Goal: Information Seeking & Learning: Check status

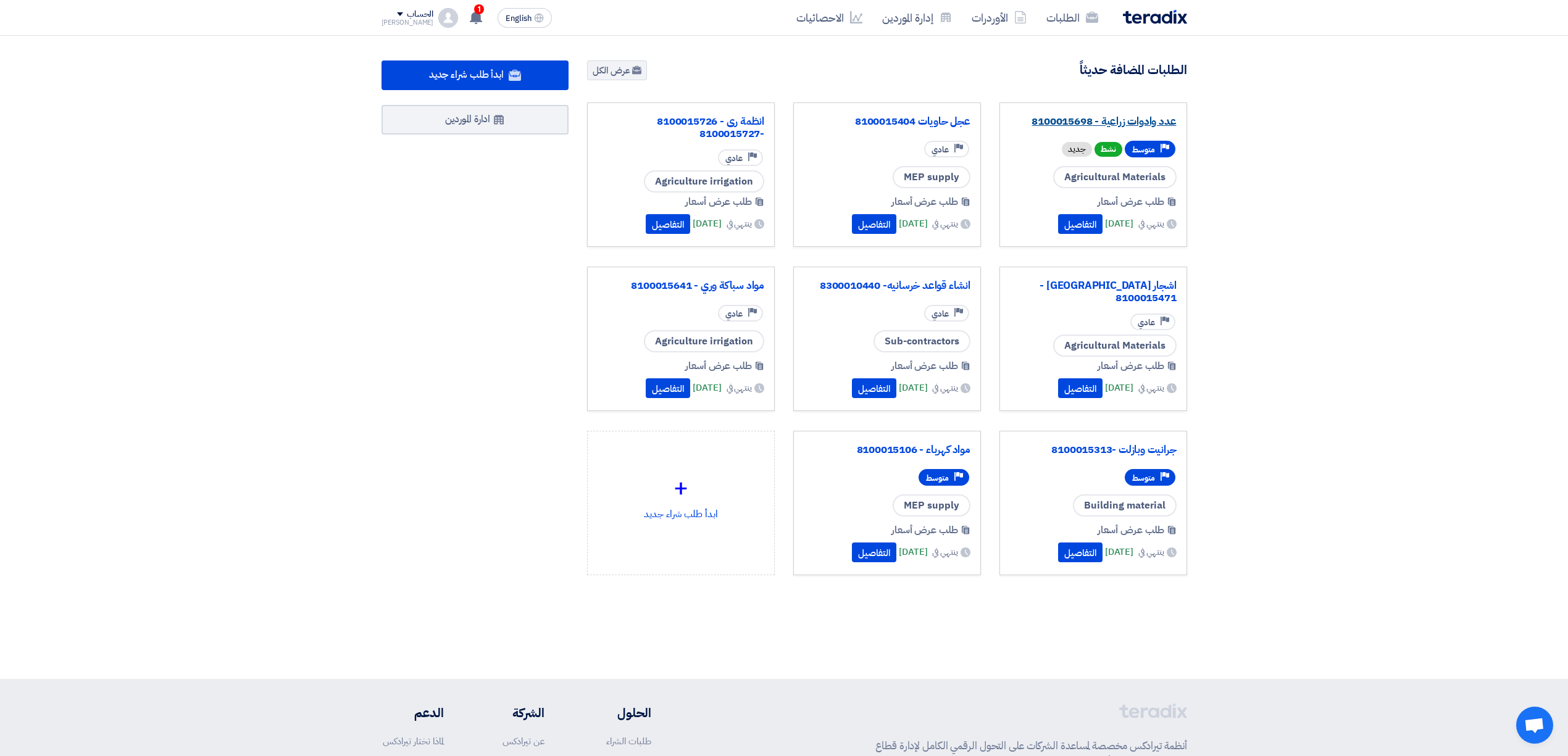
click at [1133, 124] on link "عدد وادوات زراعية - 8100015698" at bounding box center [1092, 122] width 166 height 13
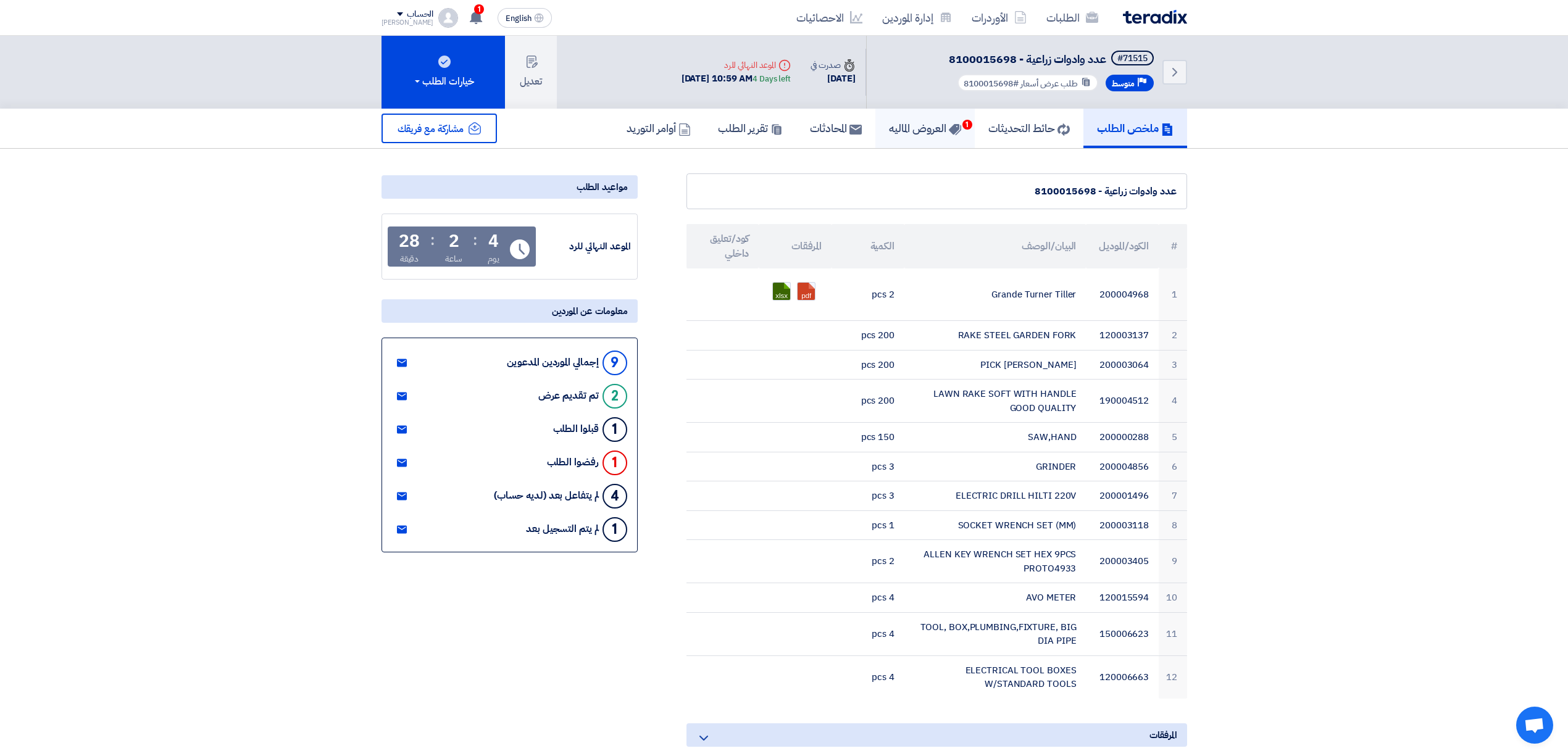
click at [926, 129] on h5 "العروض الماليه 1" at bounding box center [925, 128] width 72 height 14
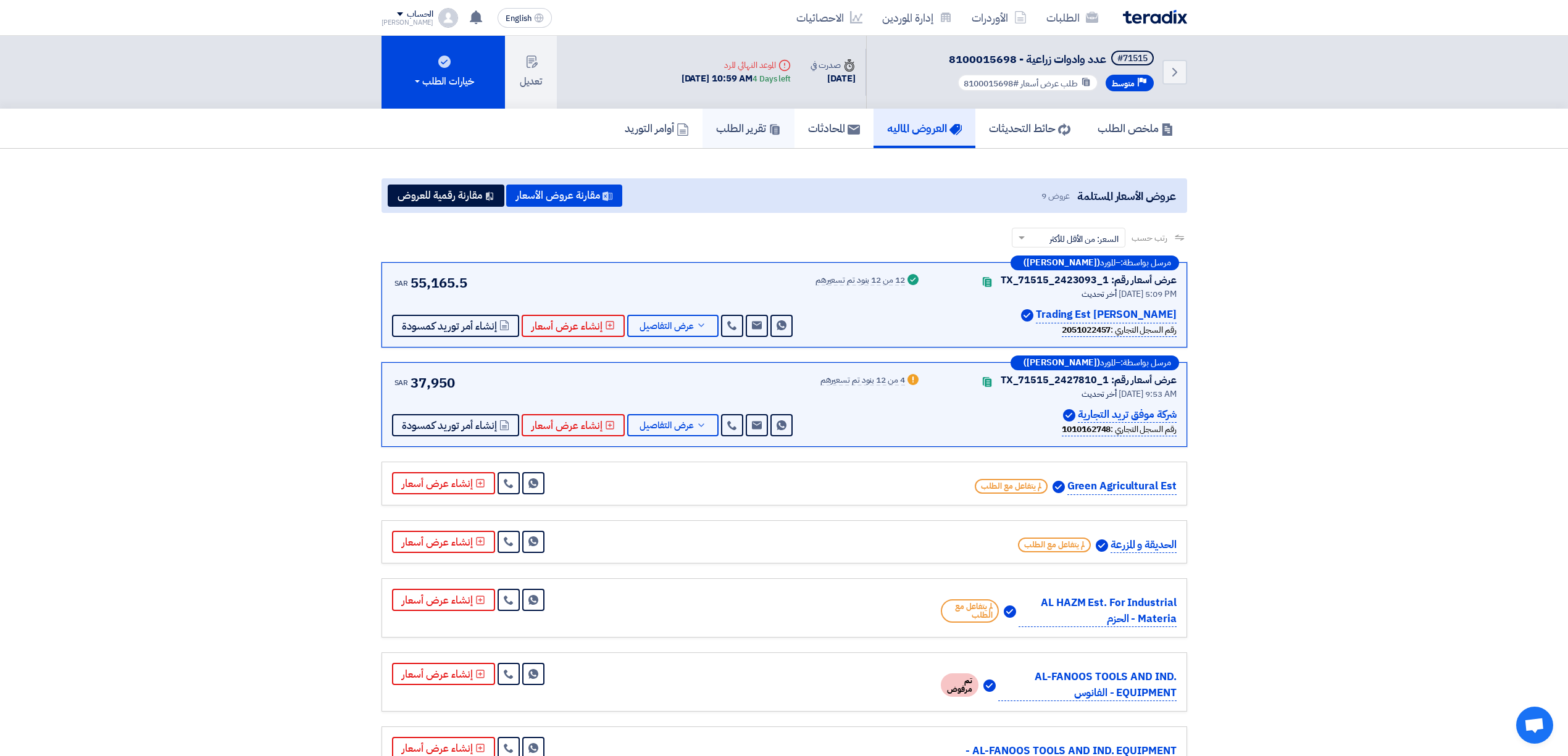
click at [753, 127] on h5 "تقرير الطلب" at bounding box center [748, 128] width 65 height 14
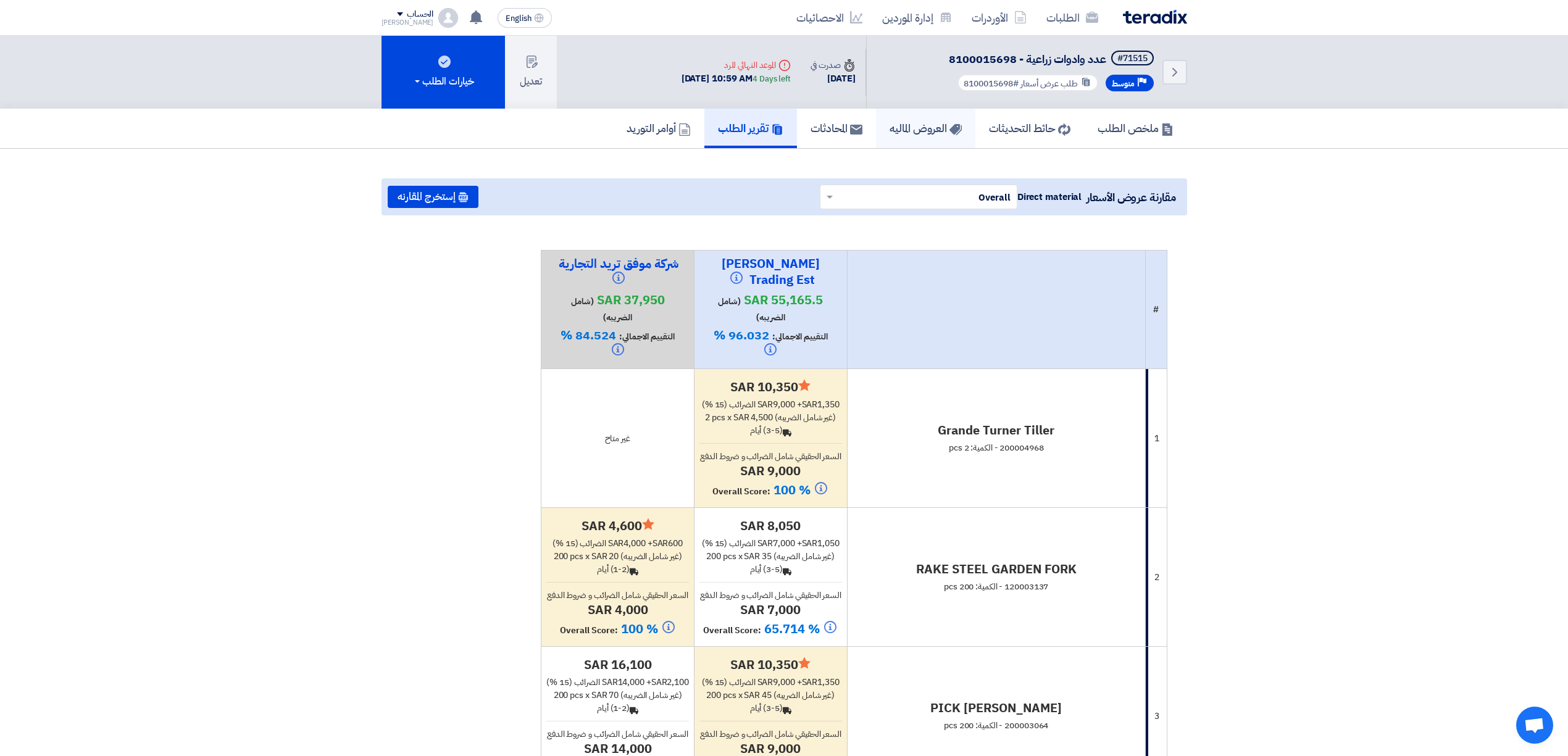
click at [920, 126] on h5 "العروض الماليه" at bounding box center [925, 128] width 72 height 14
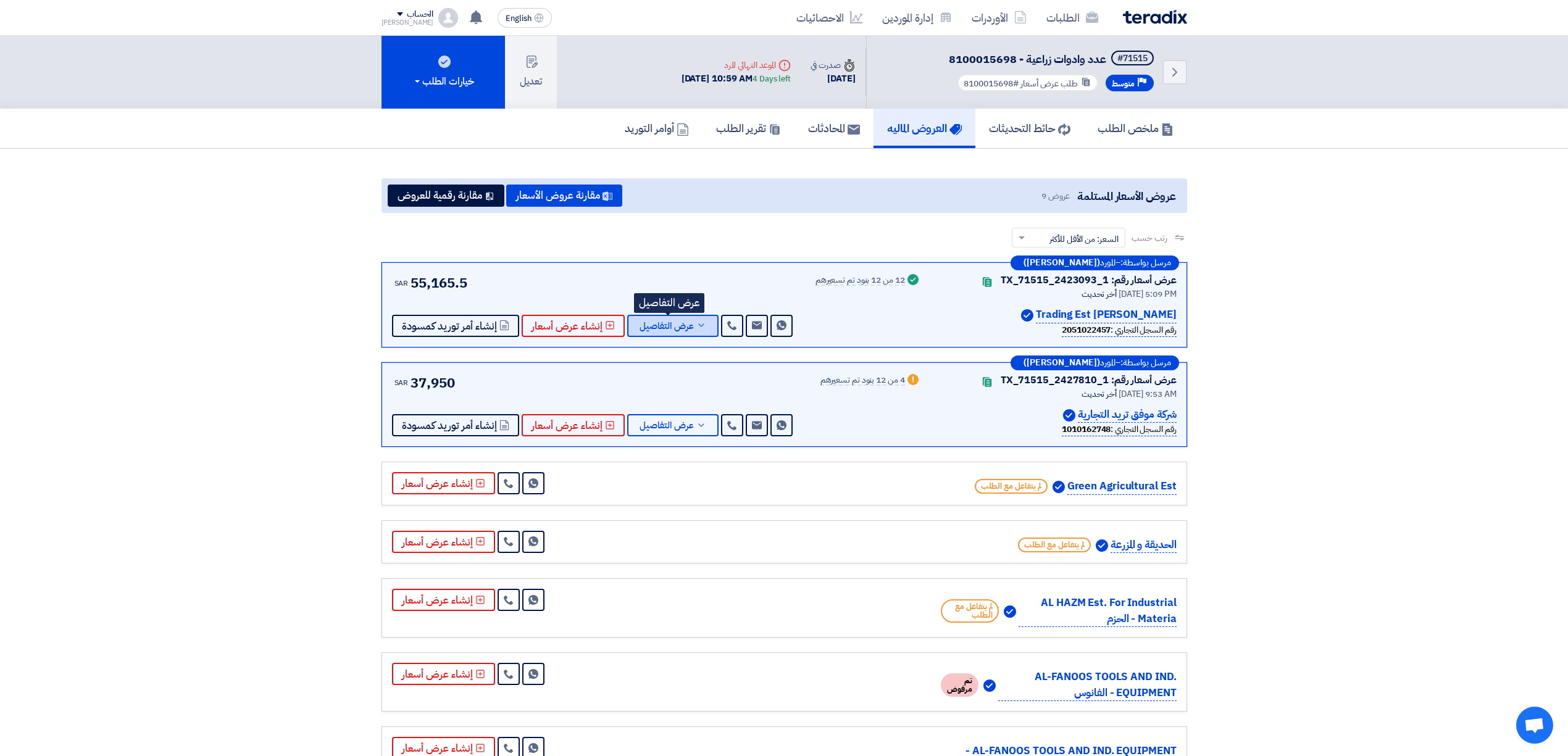
click at [677, 334] on button "عرض التفاصيل" at bounding box center [673, 326] width 91 height 22
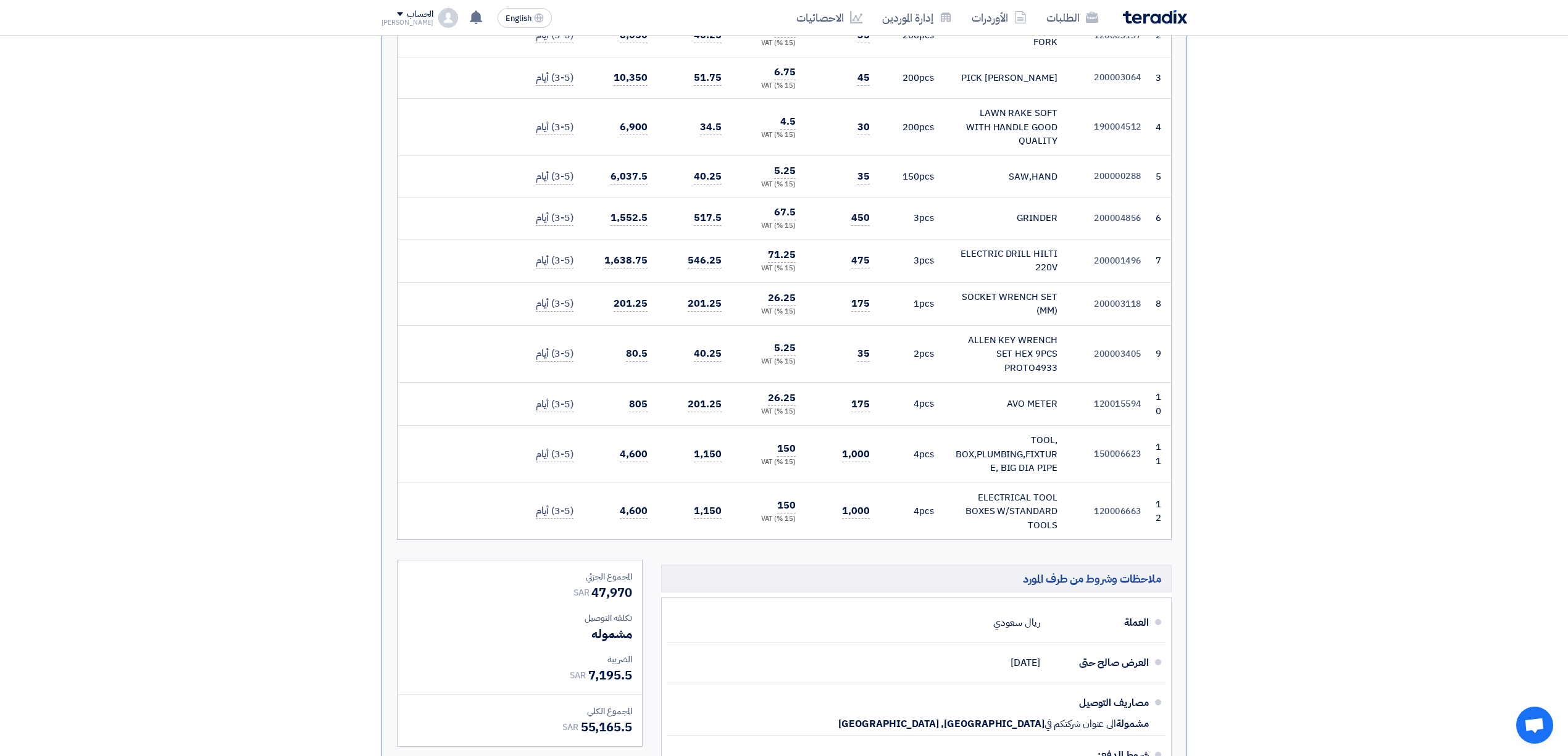
scroll to position [823, 0]
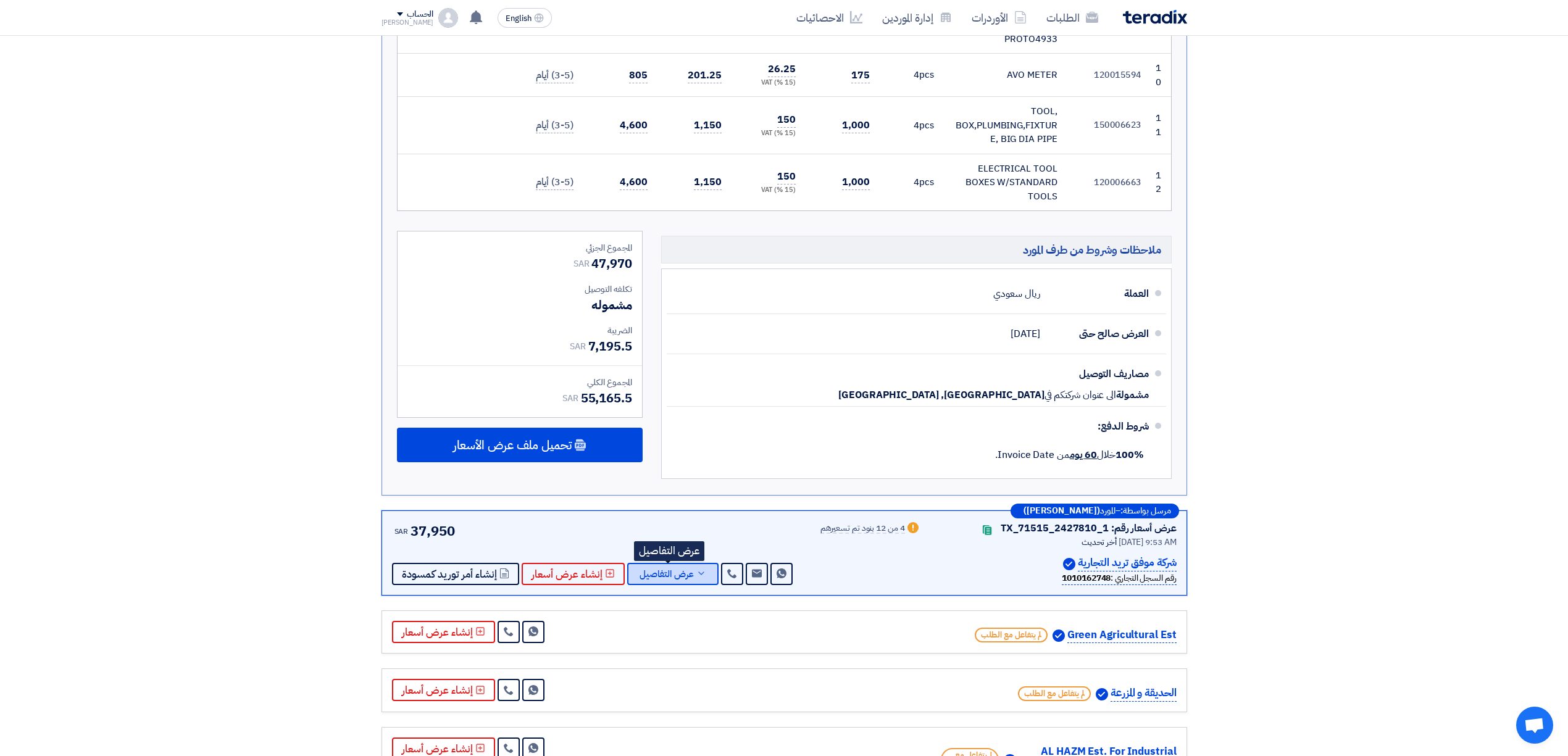
click at [655, 570] on span "عرض التفاصيل" at bounding box center [666, 574] width 54 height 9
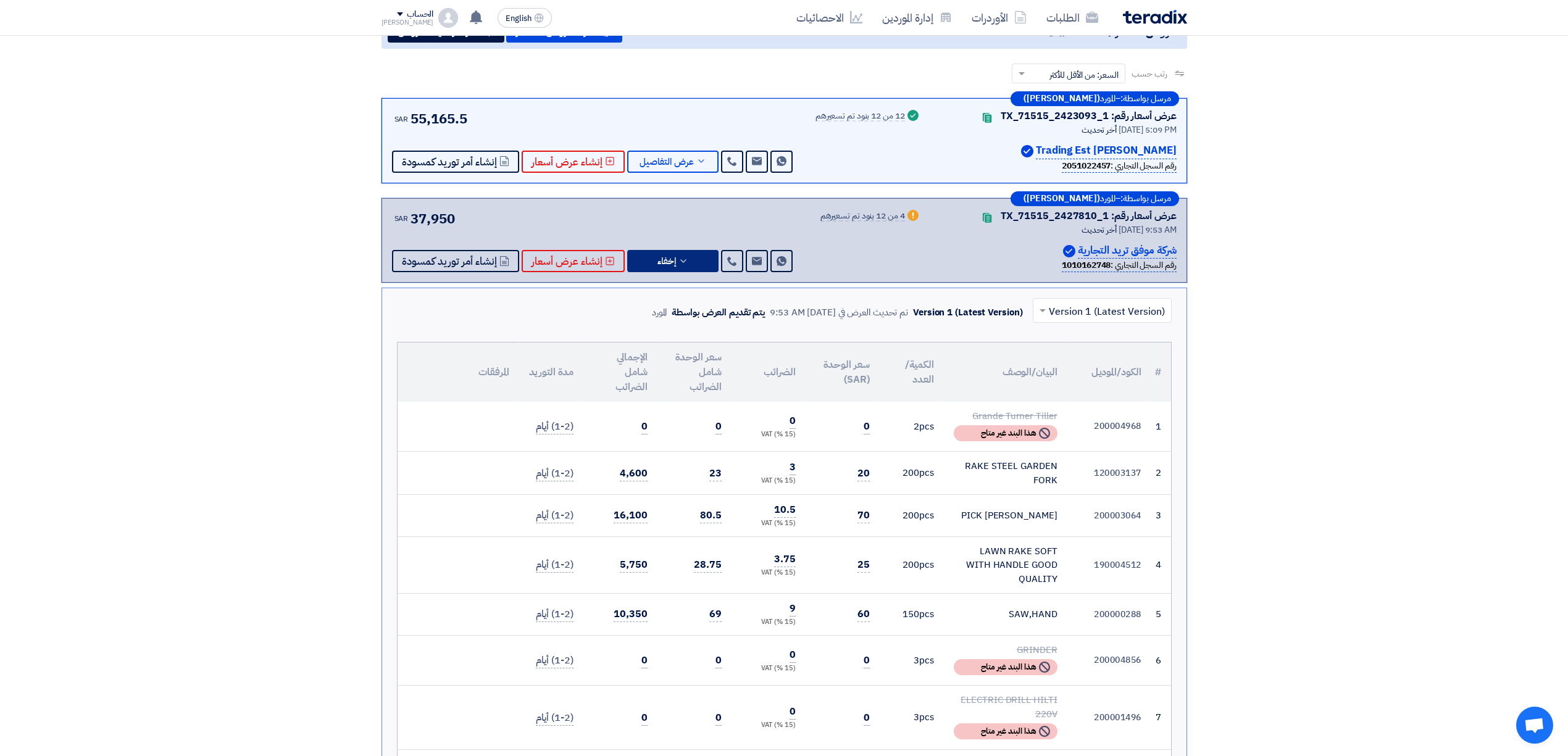
scroll to position [247, 0]
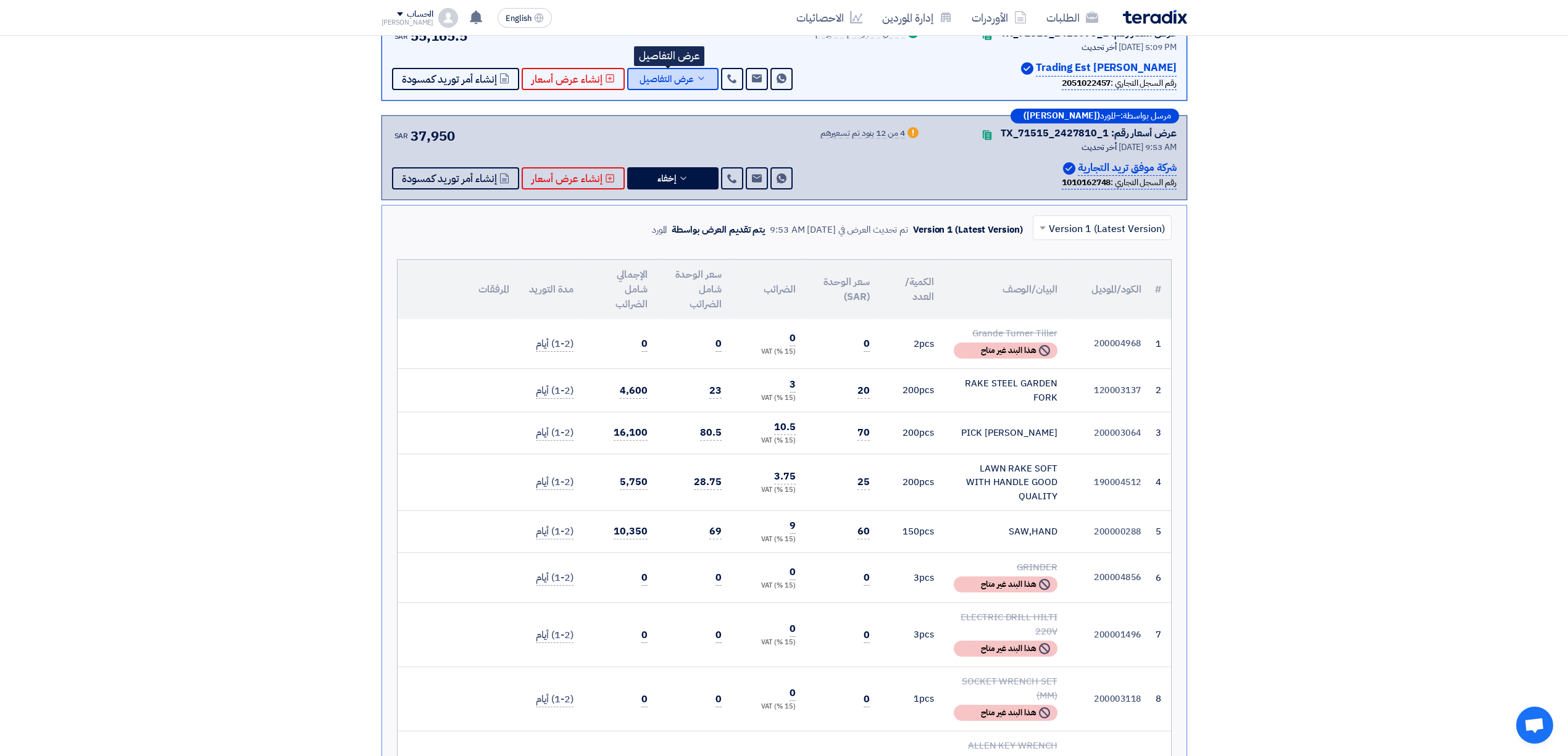
click at [672, 82] on span "عرض التفاصيل" at bounding box center [666, 79] width 54 height 9
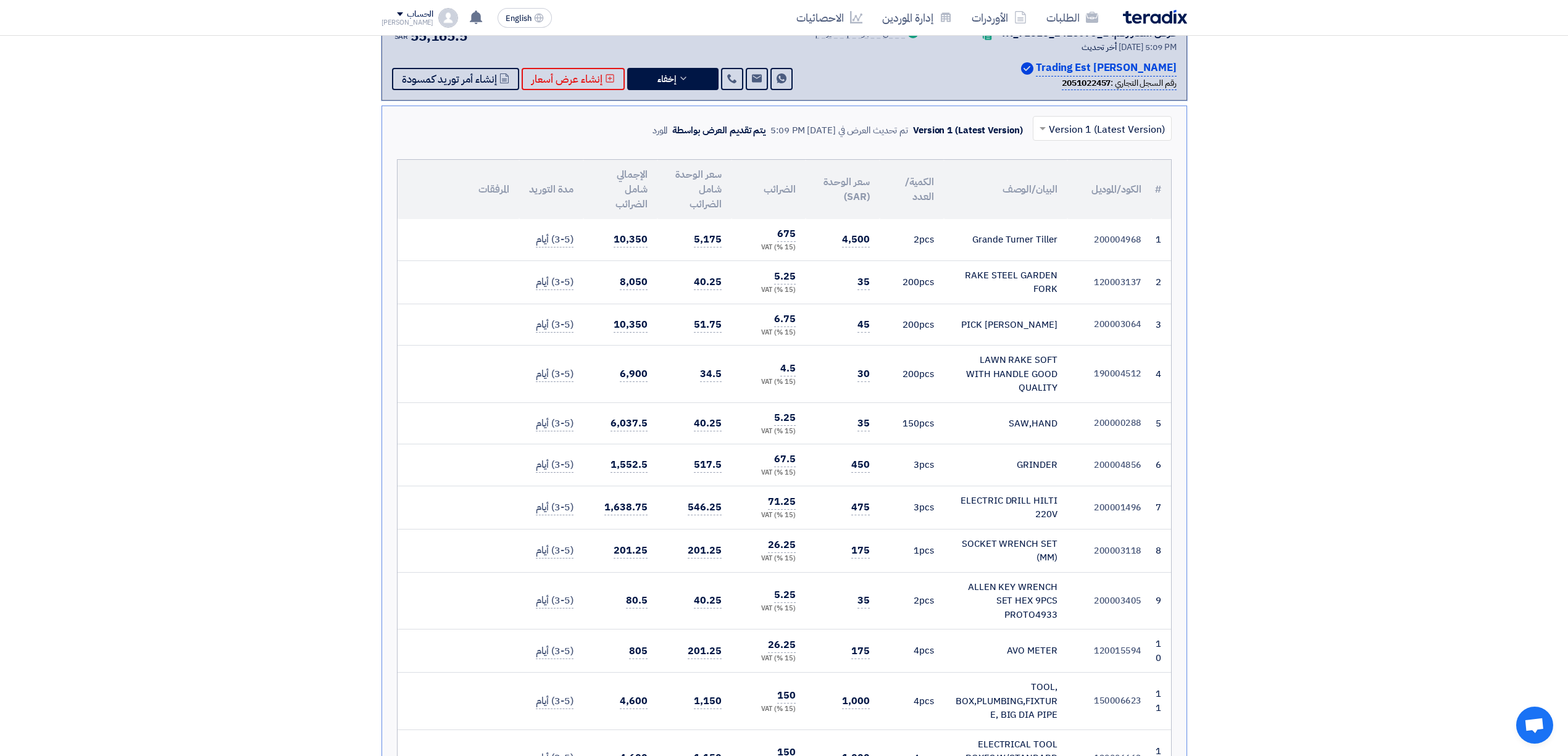
drag, startPoint x: 870, startPoint y: 292, endPoint x: 856, endPoint y: 322, distance: 33.1
click at [856, 295] on td "35" at bounding box center [842, 282] width 74 height 44
click at [857, 325] on td "45" at bounding box center [842, 325] width 74 height 42
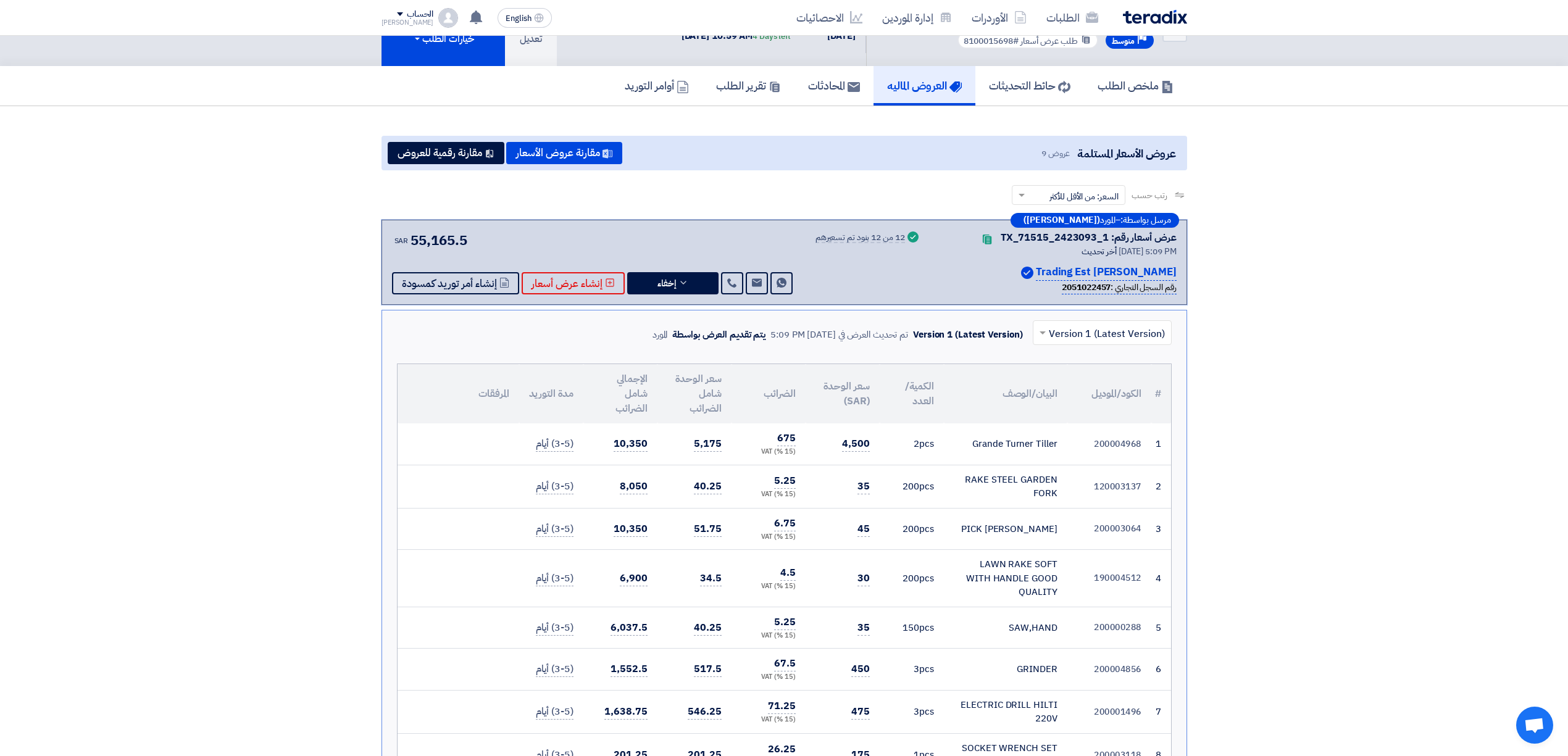
scroll to position [0, 0]
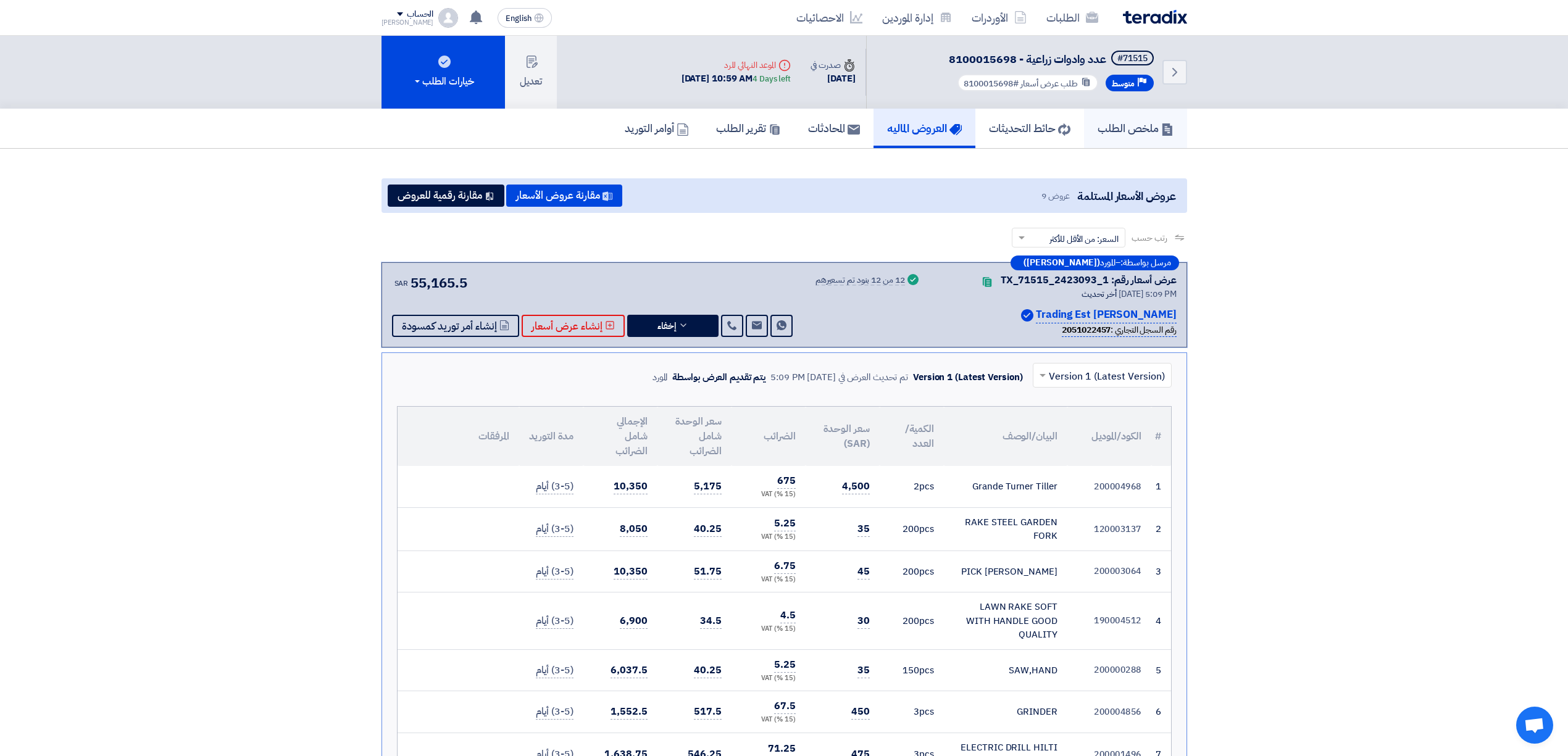
click at [1099, 122] on h5 "ملخص الطلب" at bounding box center [1135, 128] width 76 height 14
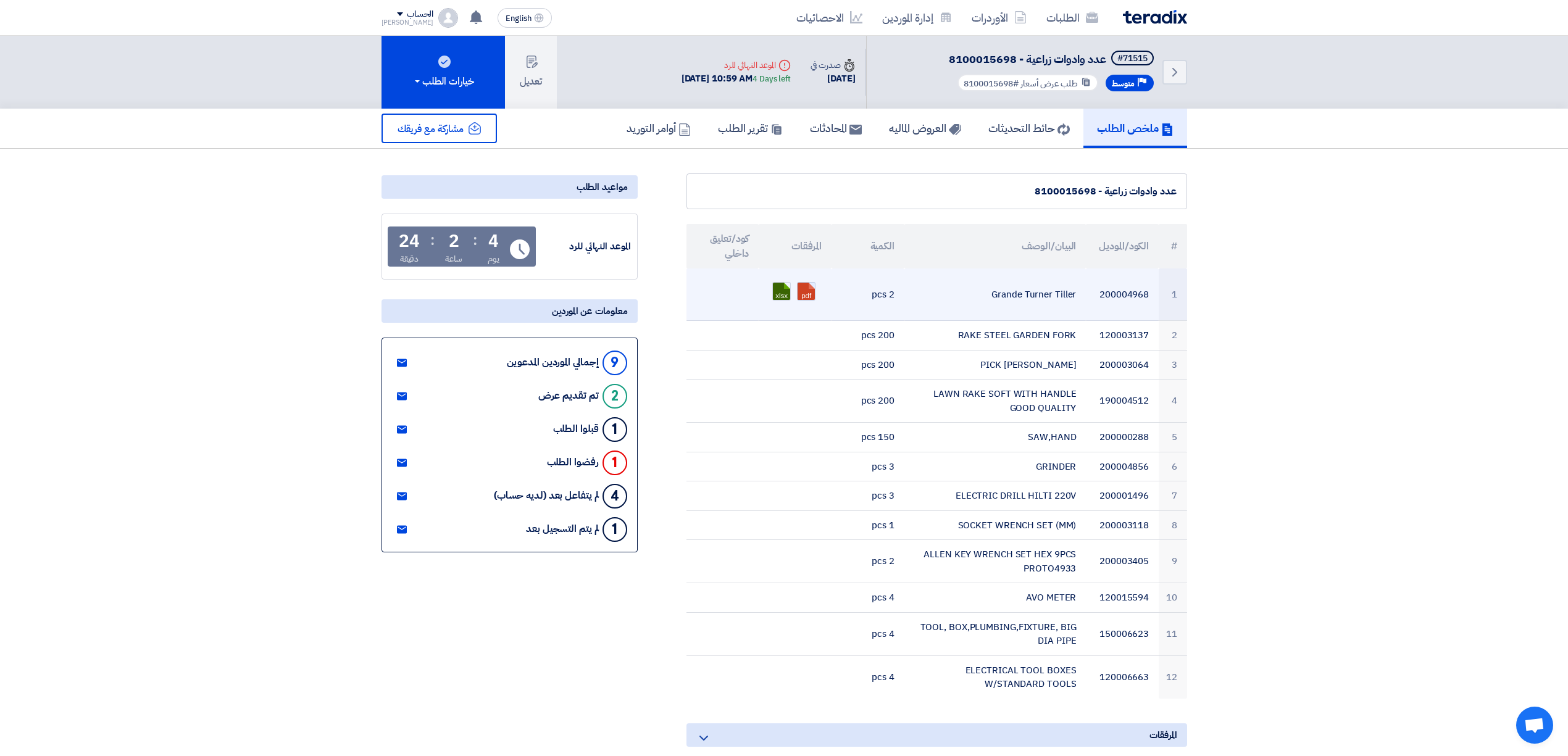
click at [806, 294] on link at bounding box center [847, 319] width 99 height 74
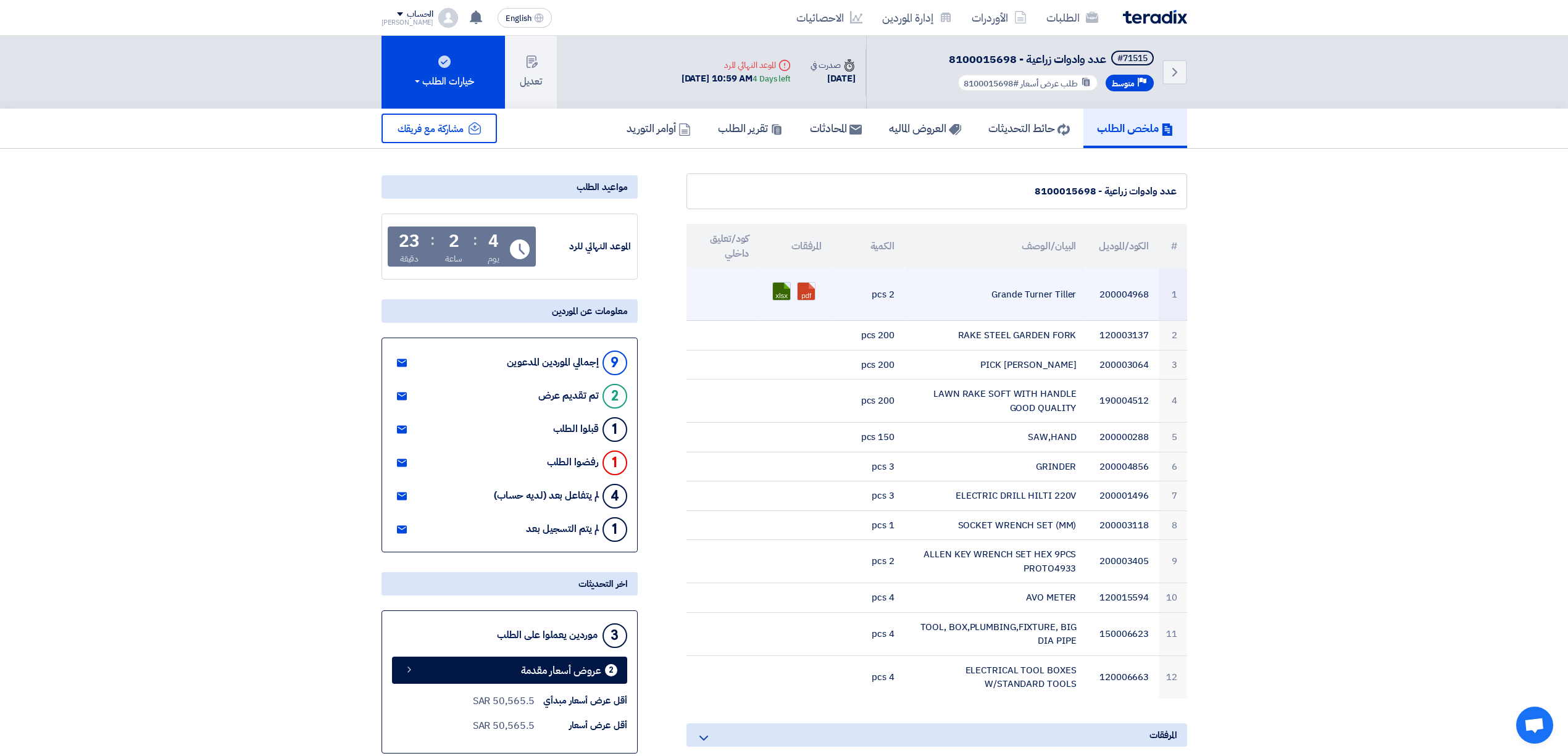
click at [772, 296] on div "xlsx" at bounding box center [781, 292] width 18 height 18
click at [780, 290] on link at bounding box center [822, 319] width 99 height 74
